Goal: Information Seeking & Learning: Learn about a topic

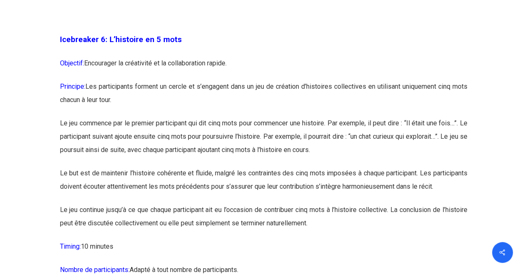
scroll to position [1832, 0]
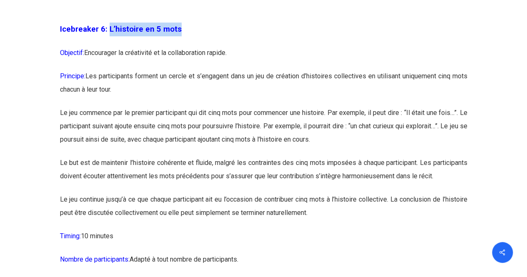
drag, startPoint x: 107, startPoint y: 43, endPoint x: 189, endPoint y: 37, distance: 81.9
click at [189, 37] on p "Icebreaker 6: L’histoire en 5 mots" at bounding box center [263, 34] width 407 height 24
copy span "L’histoire en 5 mots"
click at [64, 34] on span "Icebreaker 6: L’histoire en 5 mots" at bounding box center [121, 29] width 122 height 9
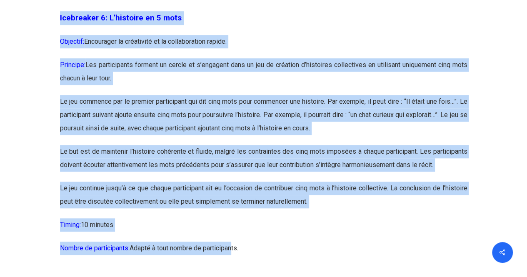
scroll to position [1864, 0]
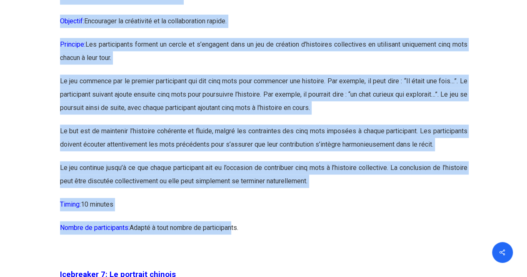
drag, startPoint x: 58, startPoint y: 42, endPoint x: 256, endPoint y: 237, distance: 277.4
copy div "Icebreaker 6: L’histoire en 5 mots Objectif: Encourager la créativité et la col…"
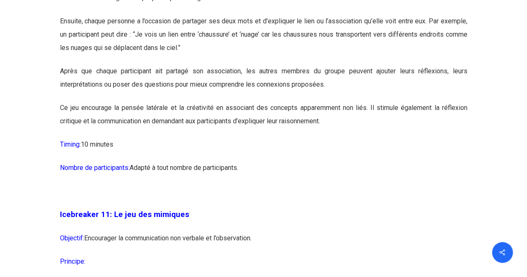
scroll to position [3111, 0]
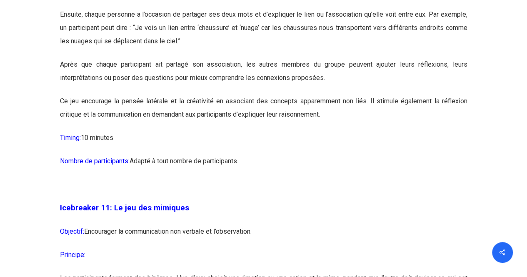
drag, startPoint x: 60, startPoint y: 99, endPoint x: 321, endPoint y: 155, distance: 266.6
copy div "Icebreaker 10: Le jeu des associations Objectif: Encourager la pensée latérale …"
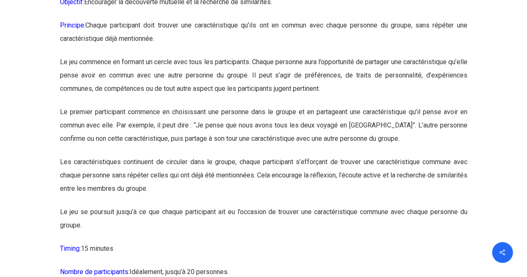
scroll to position [4082, 0]
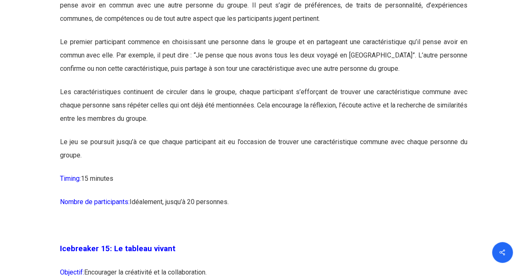
drag, startPoint x: 112, startPoint y: 73, endPoint x: 168, endPoint y: 207, distance: 145.2
copy div "Le jeu des caractéristiques communes Objectif: Encourager la découverte mutuell…"
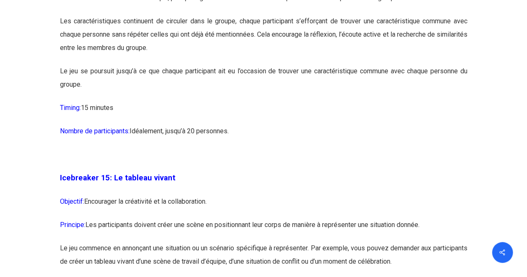
scroll to position [4248, 0]
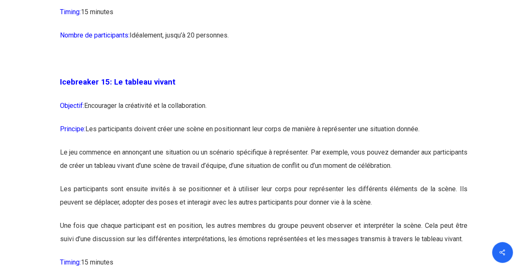
click at [273, 75] on p at bounding box center [263, 63] width 407 height 23
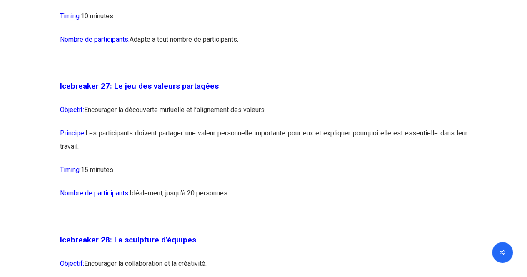
scroll to position [7579, 0]
drag, startPoint x: 57, startPoint y: 127, endPoint x: 230, endPoint y: 199, distance: 187.3
click at [71, 91] on strong "Icebreaker 27: Le jeu des valeurs partagées" at bounding box center [139, 86] width 159 height 9
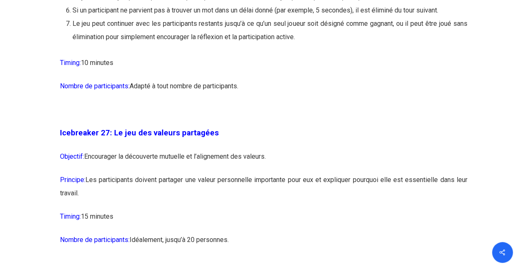
scroll to position [7615, 0]
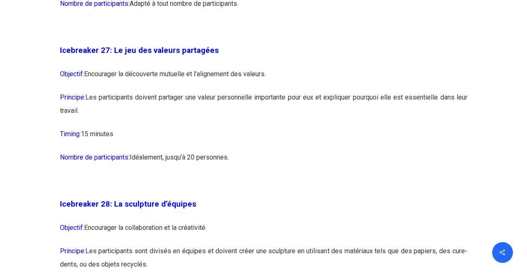
drag, startPoint x: 60, startPoint y: 100, endPoint x: 244, endPoint y: 202, distance: 210.4
copy div "Icebreaker 26: Le jeu des mots en cascade Objectif: Encourager la réflexion rap…"
